Goal: Information Seeking & Learning: Learn about a topic

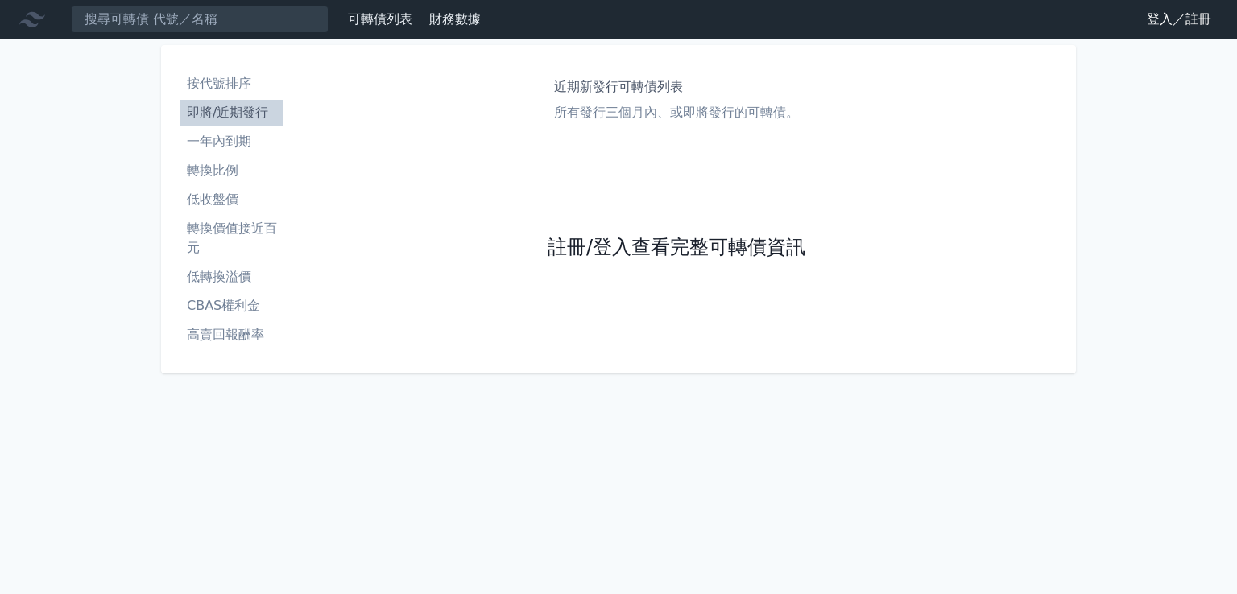
click at [714, 255] on link "註冊/登入查看完整可轉債資訊" at bounding box center [677, 248] width 258 height 26
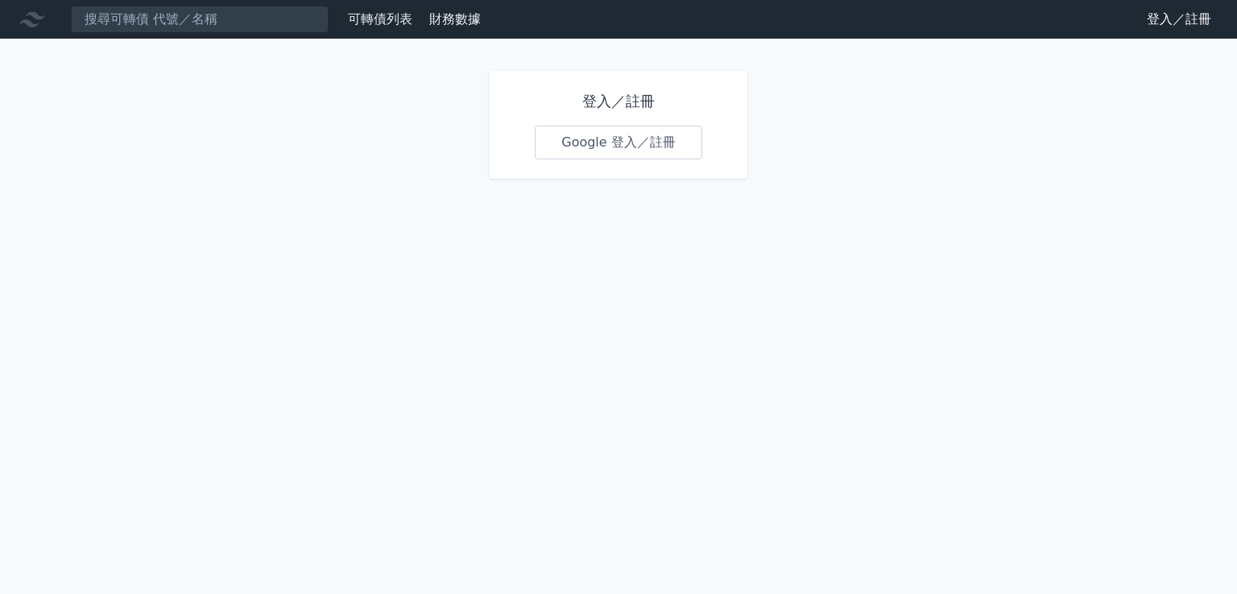
click at [641, 149] on link "Google 登入／註冊" at bounding box center [619, 143] width 168 height 34
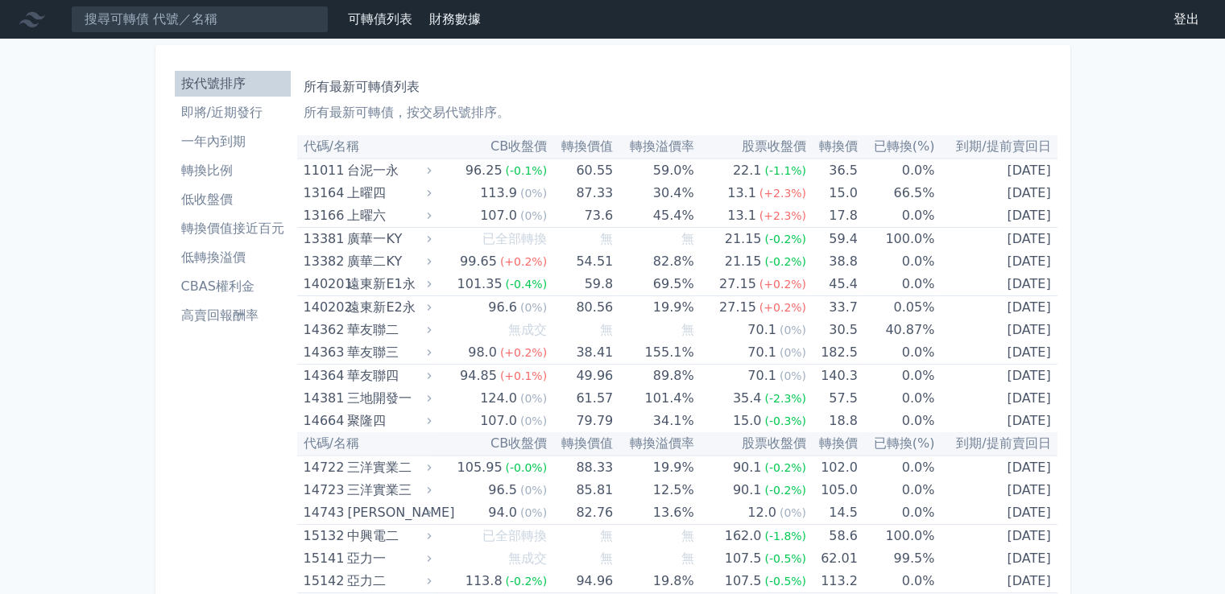
click at [265, 230] on li "轉換價值接近百元" at bounding box center [233, 228] width 116 height 19
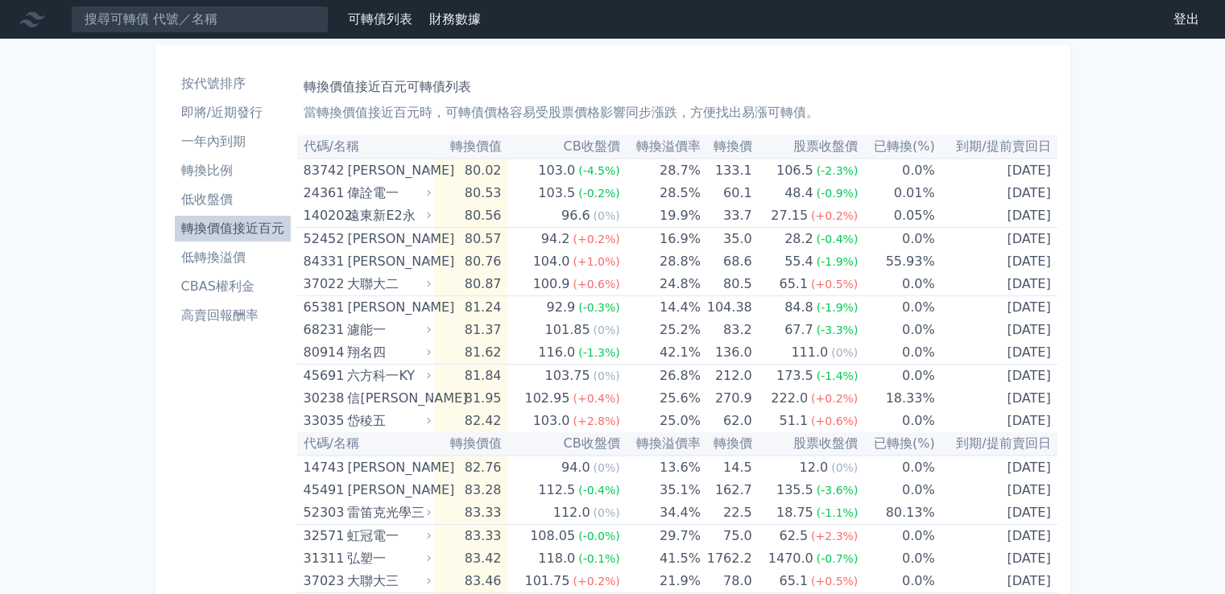
click at [230, 251] on li "低轉換溢價" at bounding box center [233, 257] width 116 height 19
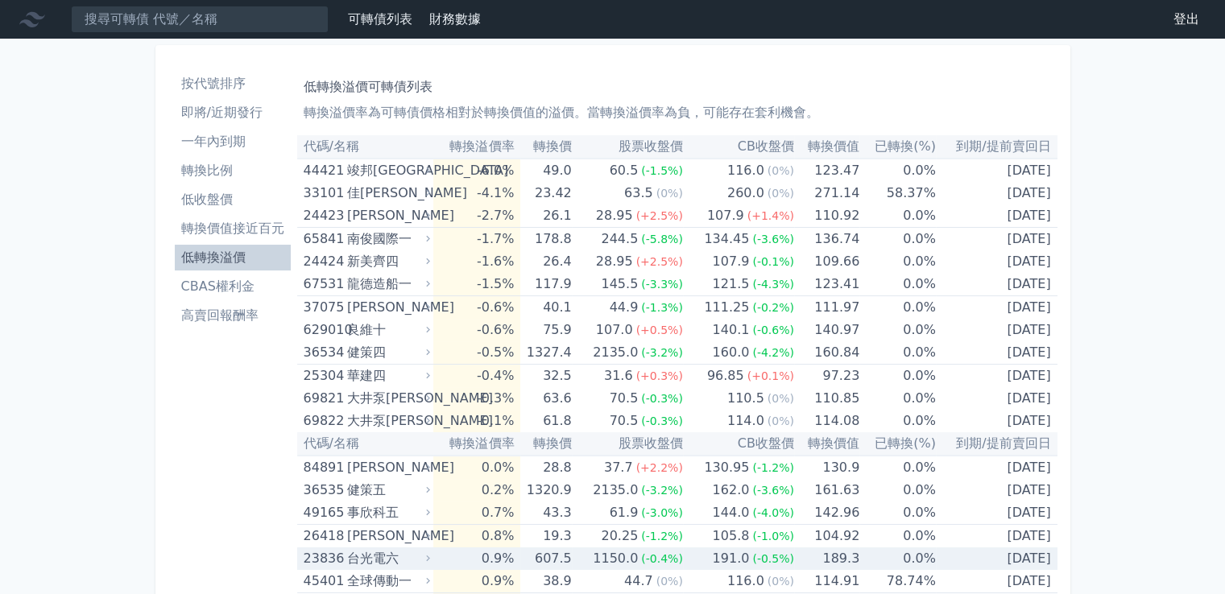
scroll to position [161, 0]
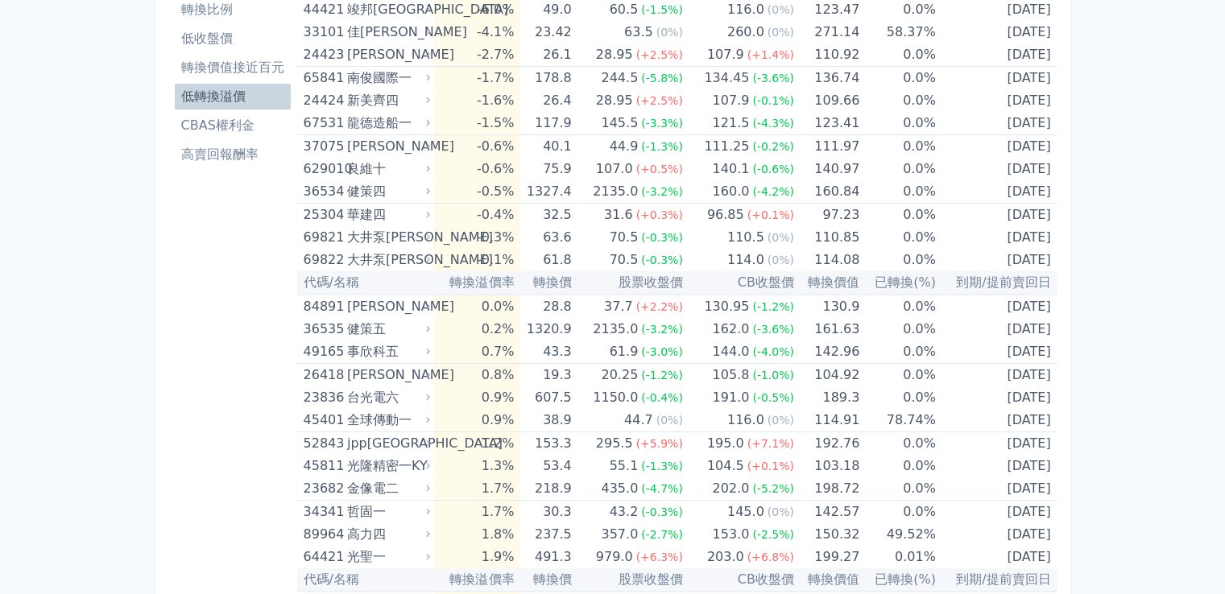
click at [222, 116] on li "CBAS權利金" at bounding box center [233, 125] width 116 height 19
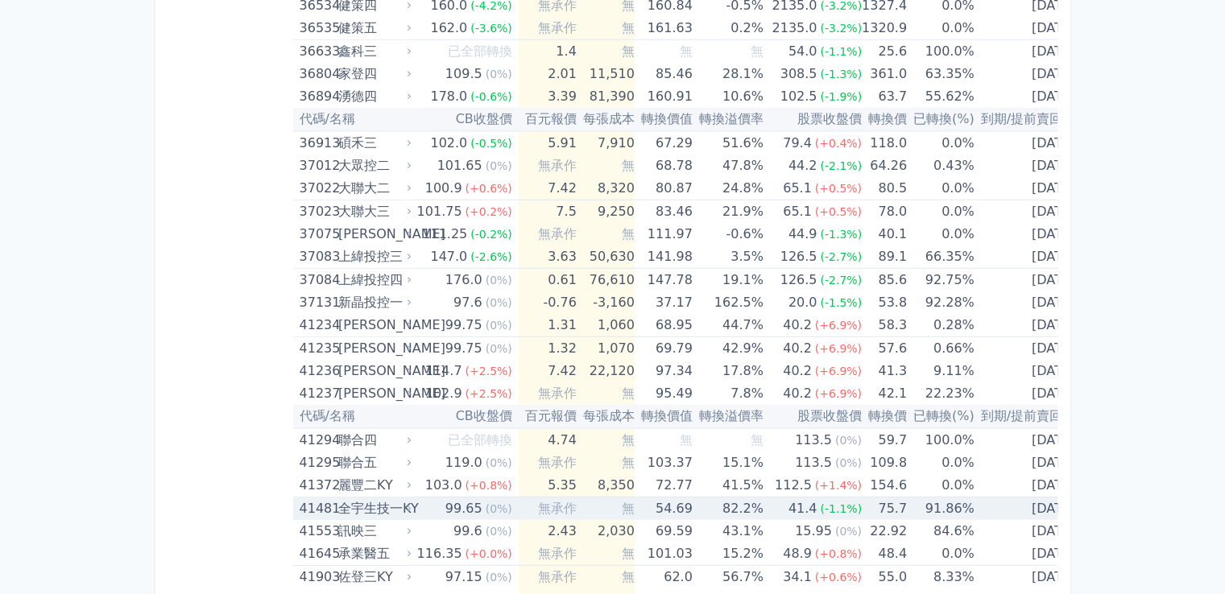
scroll to position [4269, 0]
